Goal: Task Accomplishment & Management: Manage account settings

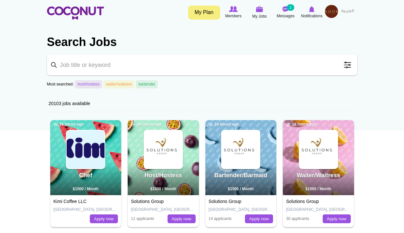
click at [312, 15] on span "Notifications" at bounding box center [311, 16] width 21 height 7
click at [329, 13] on img at bounding box center [331, 11] width 13 height 13
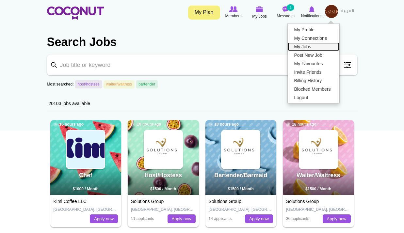
click at [301, 46] on link "My Jobs" at bounding box center [314, 46] width 52 height 8
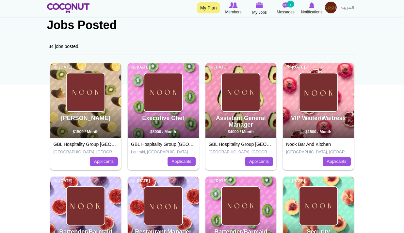
scroll to position [50, 0]
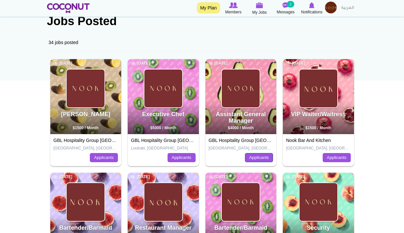
click at [267, 156] on link "Applicants" at bounding box center [259, 157] width 28 height 9
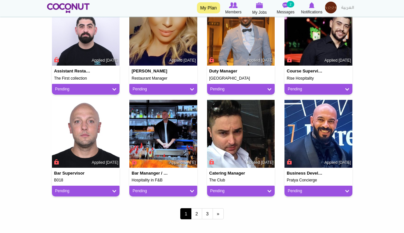
scroll to position [498, 0]
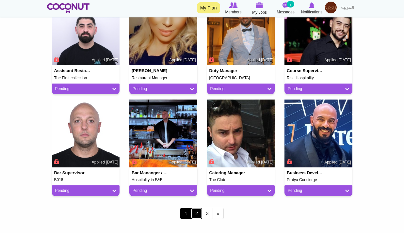
click at [197, 215] on link "2" at bounding box center [196, 213] width 11 height 11
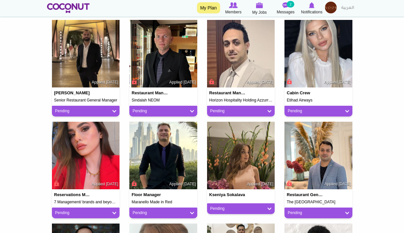
scroll to position [374, 0]
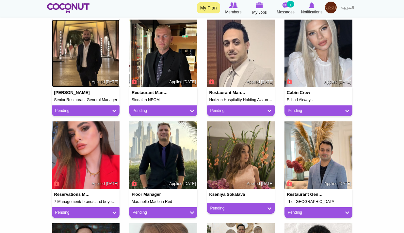
click at [91, 55] on img at bounding box center [86, 54] width 68 height 68
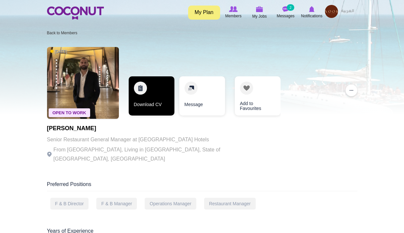
click at [141, 89] on link "Download CV" at bounding box center [152, 95] width 46 height 39
